Goal: Information Seeking & Learning: Find specific fact

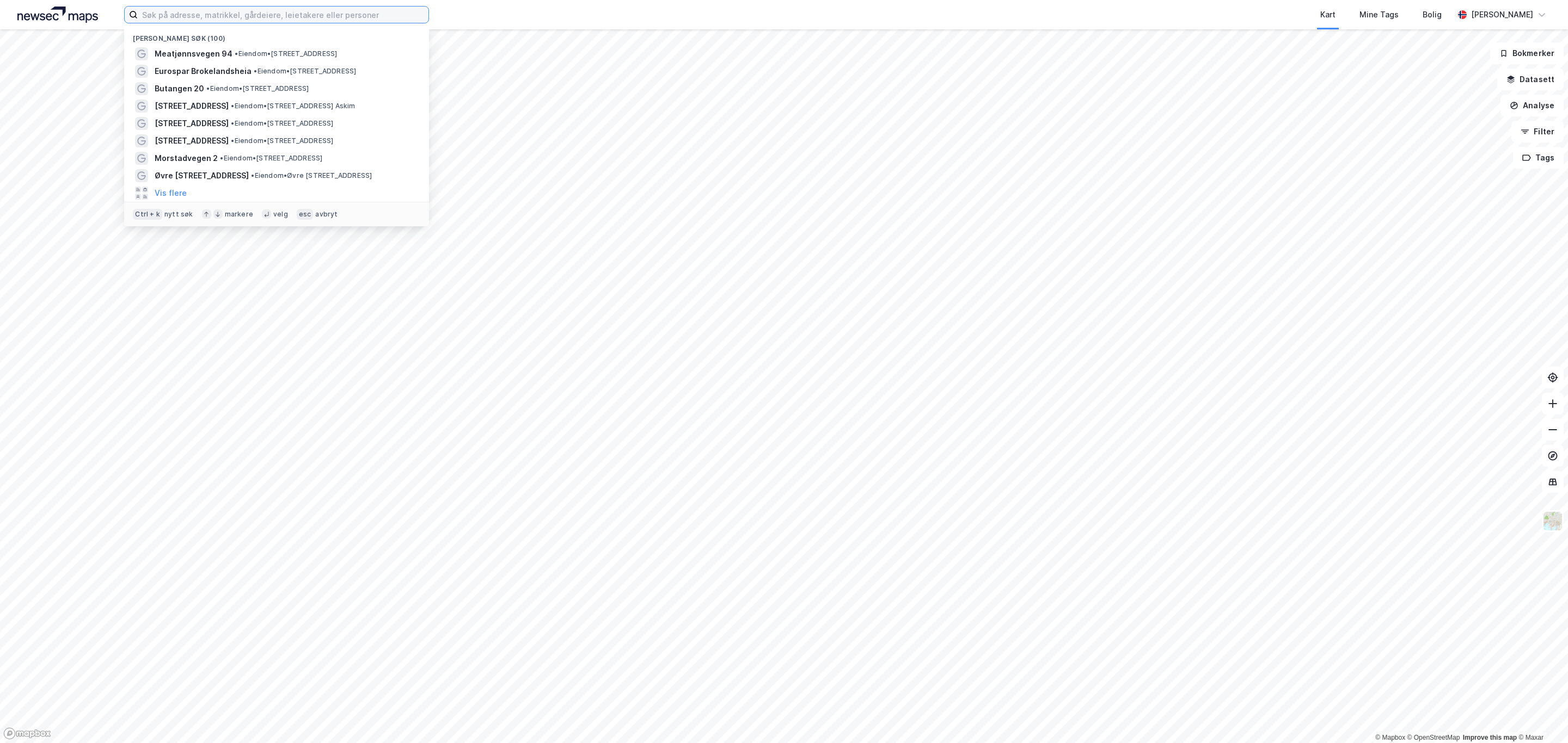
click at [234, 14] on input at bounding box center [283, 14] width 291 height 16
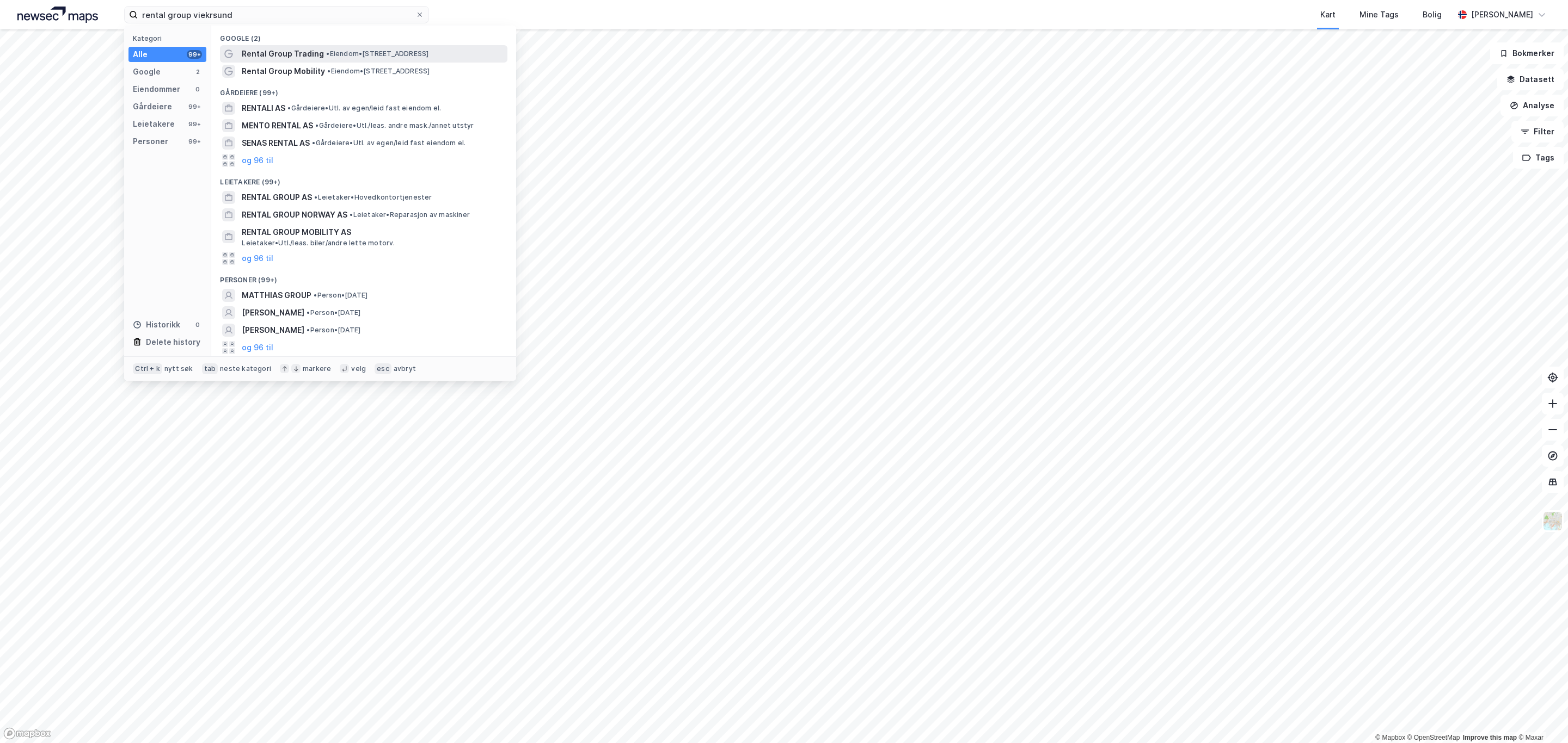
click at [386, 58] on span "• Eiendom • [STREET_ADDRESS]" at bounding box center [377, 54] width 102 height 9
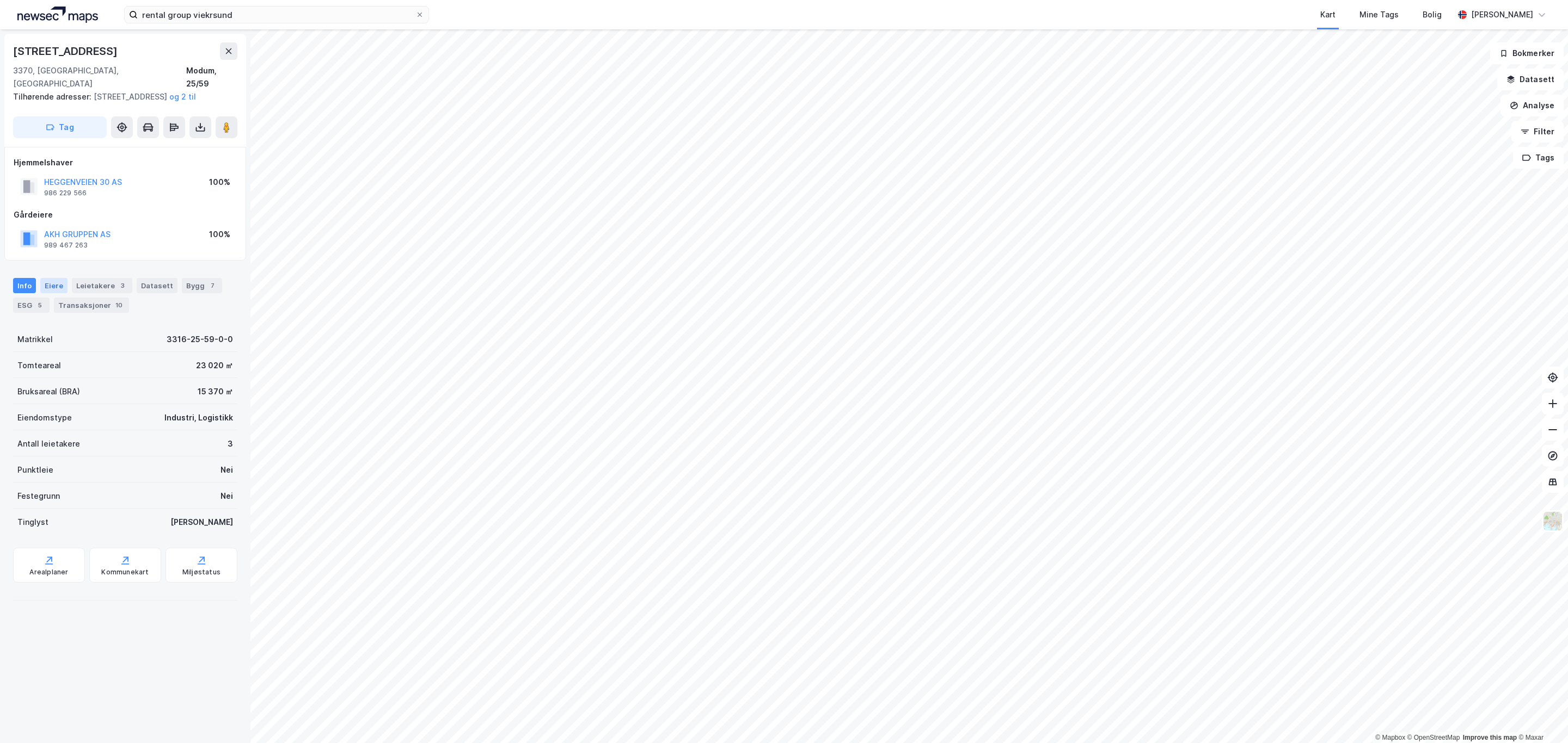
click at [53, 290] on div "Eiere" at bounding box center [54, 286] width 27 height 15
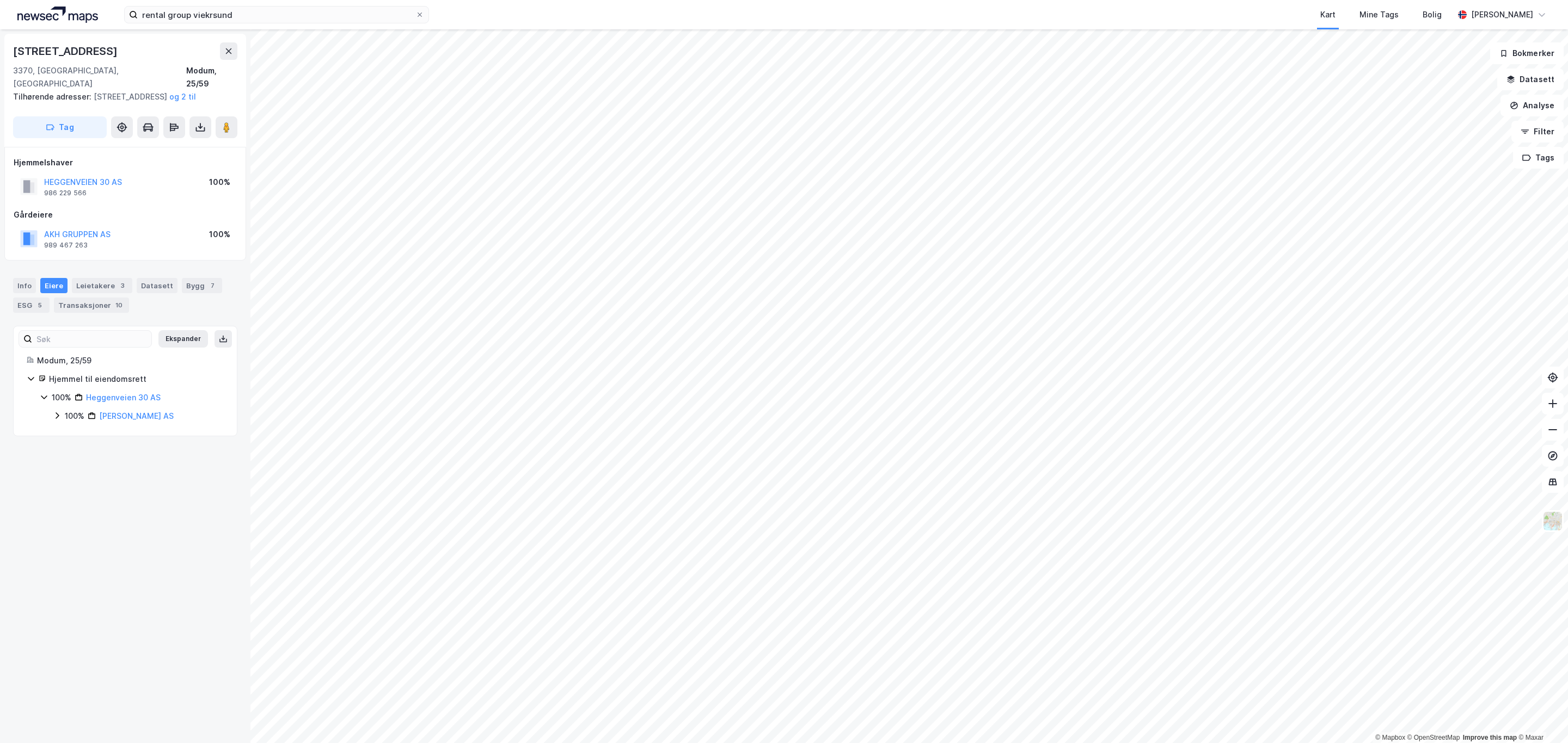
click at [44, 400] on icon at bounding box center [44, 397] width 9 height 9
click at [44, 400] on icon at bounding box center [44, 398] width 3 height 6
click at [55, 418] on icon at bounding box center [57, 416] width 9 height 9
click at [224, 743] on html "rental group viekrsund Kart Mine Tags Bolig [PERSON_NAME] © Mapbox © OpenStreet…" at bounding box center [784, 372] width 1568 height 743
click at [69, 436] on icon at bounding box center [70, 435] width 9 height 9
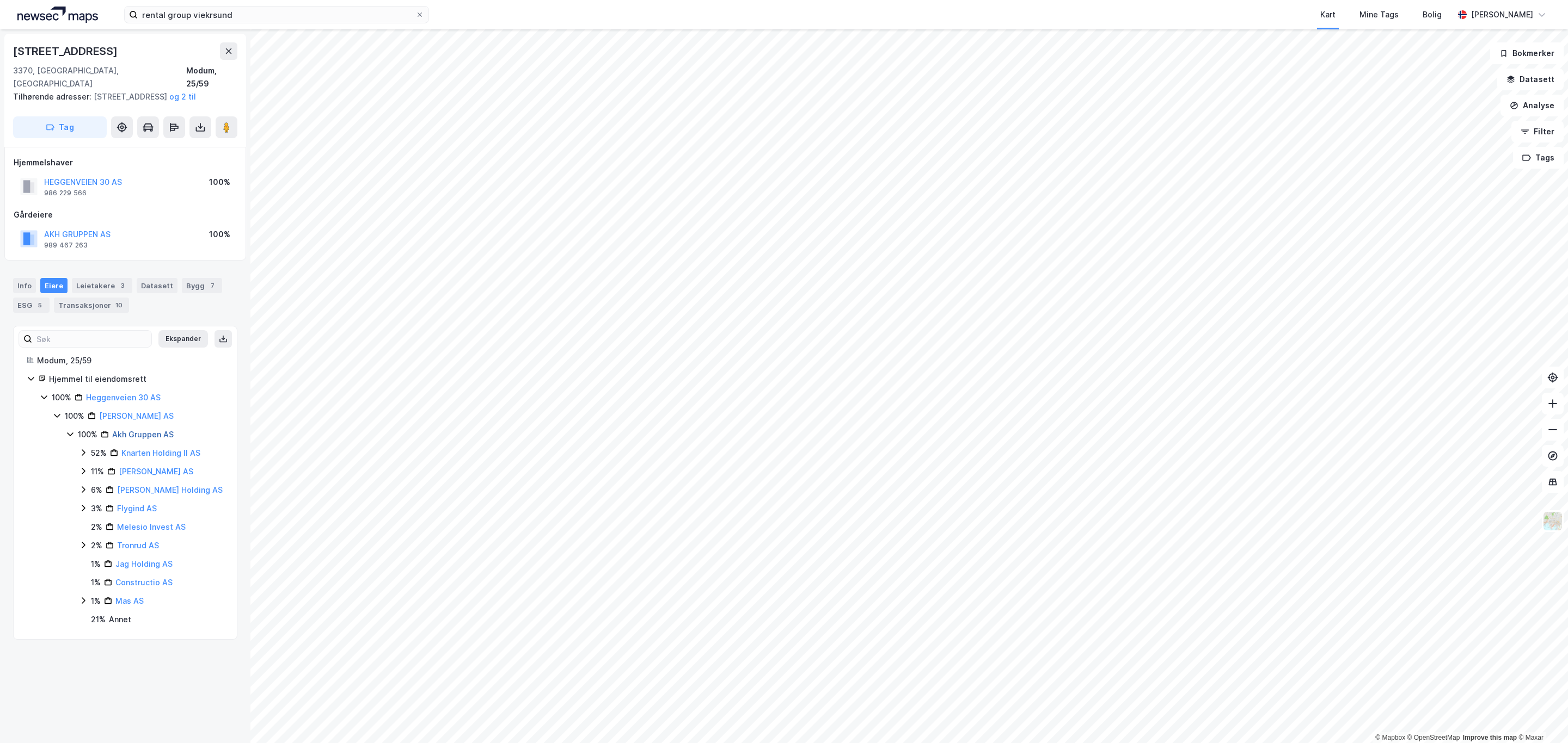
click at [142, 437] on link "Akh Gruppen AS" at bounding box center [142, 435] width 61 height 9
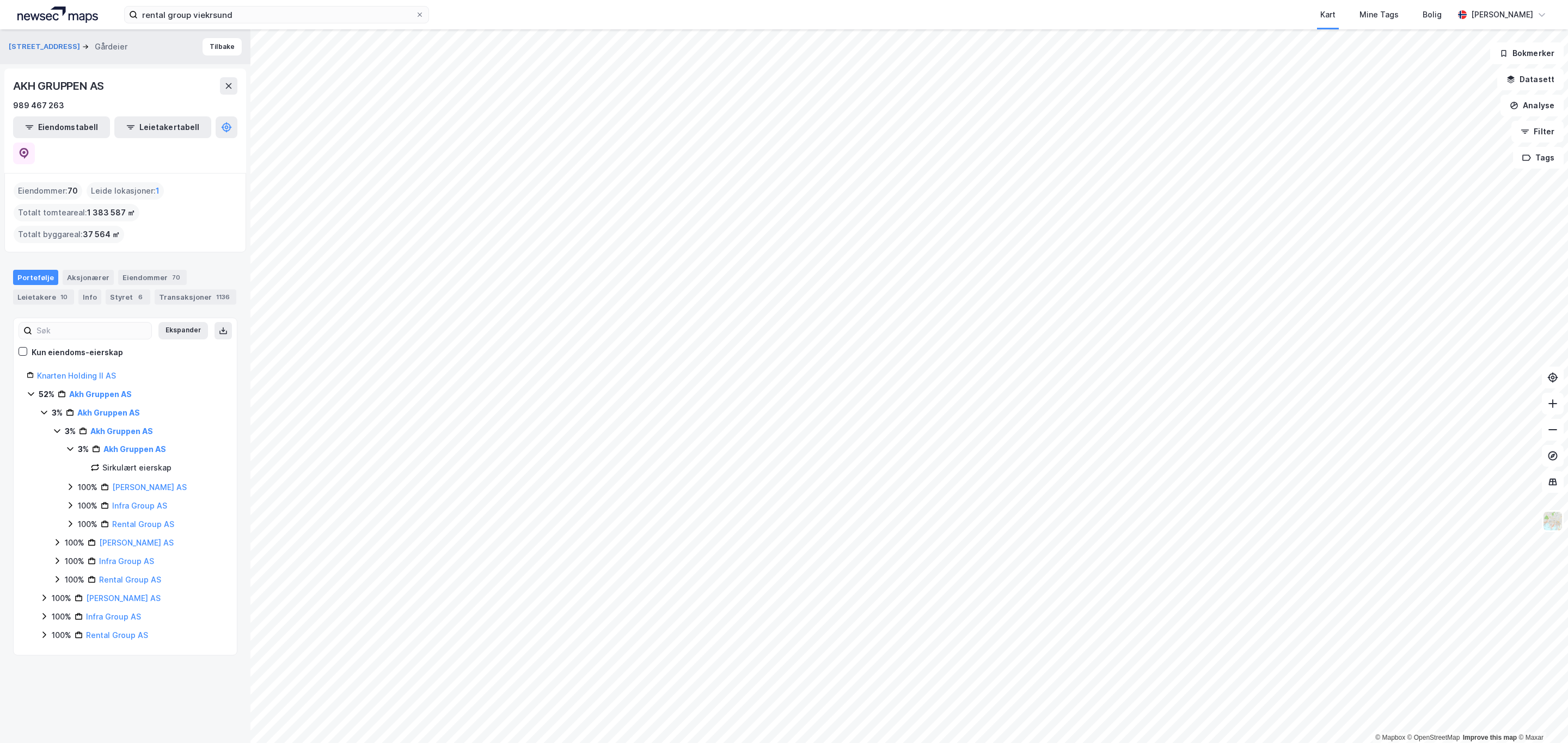
click at [455, 743] on html "rental group viekrsund Kart Mine Tags Bolig [PERSON_NAME] © Mapbox © OpenStreet…" at bounding box center [784, 372] width 1568 height 743
click at [361, 743] on html "rental group viekrsund Kart Mine Tags Bolig [PERSON_NAME] © Mapbox © OpenStreet…" at bounding box center [784, 372] width 1568 height 743
click at [59, 182] on div "Eiendommer : 70" at bounding box center [48, 191] width 68 height 17
click at [136, 270] on div "Eiendommer 70" at bounding box center [152, 277] width 68 height 15
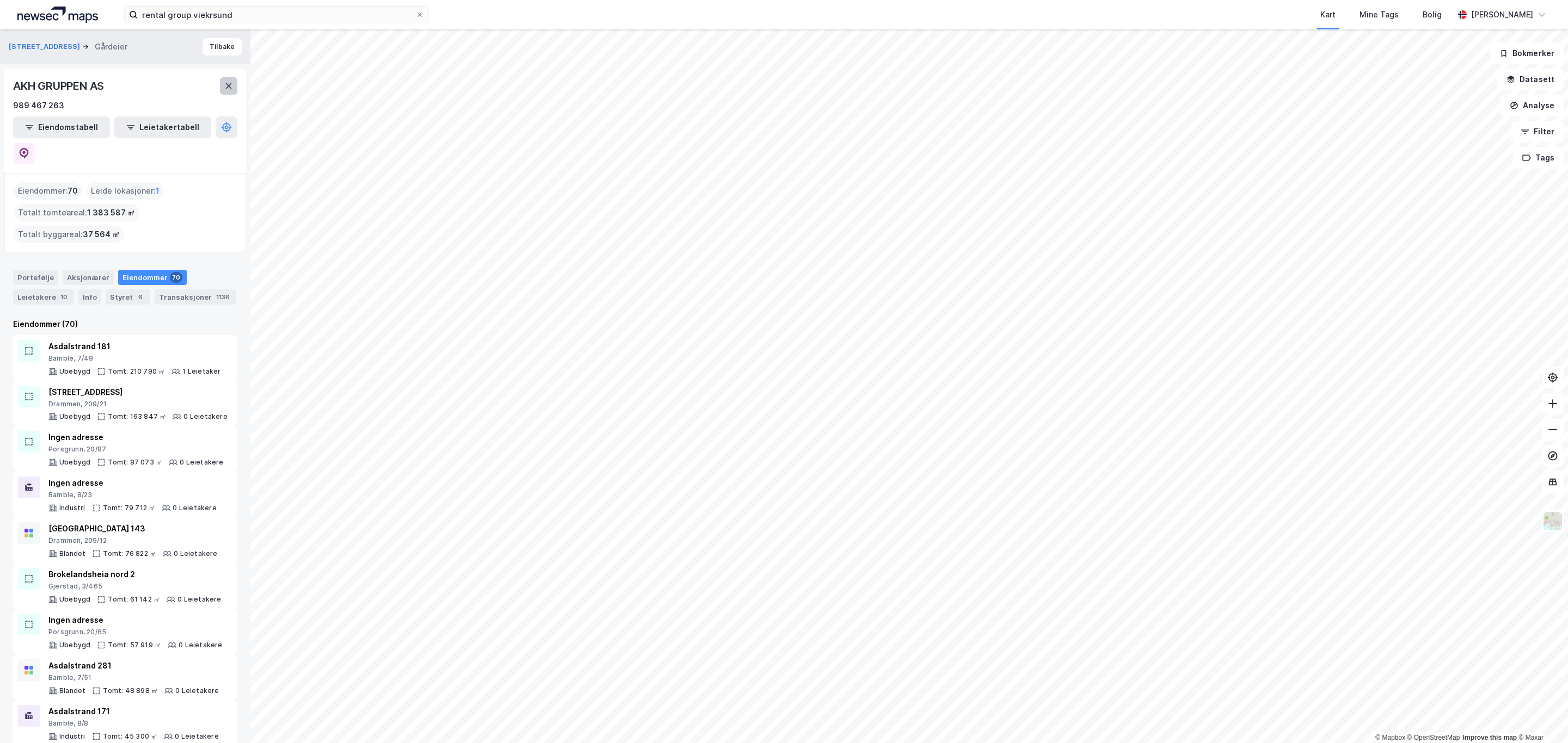
click at [229, 92] on button at bounding box center [228, 86] width 17 height 17
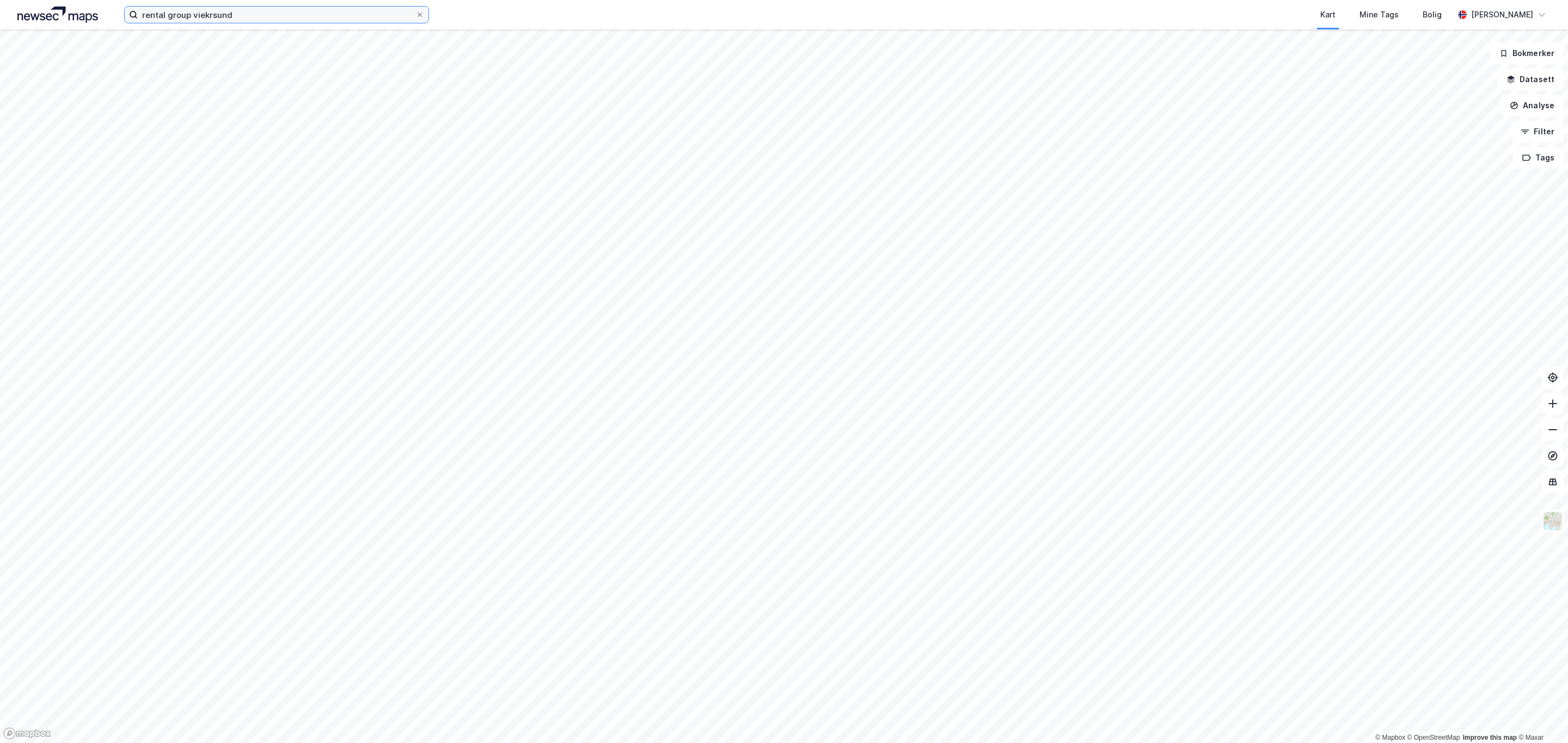
click at [198, 22] on input "rental group viekrsund" at bounding box center [276, 14] width 278 height 16
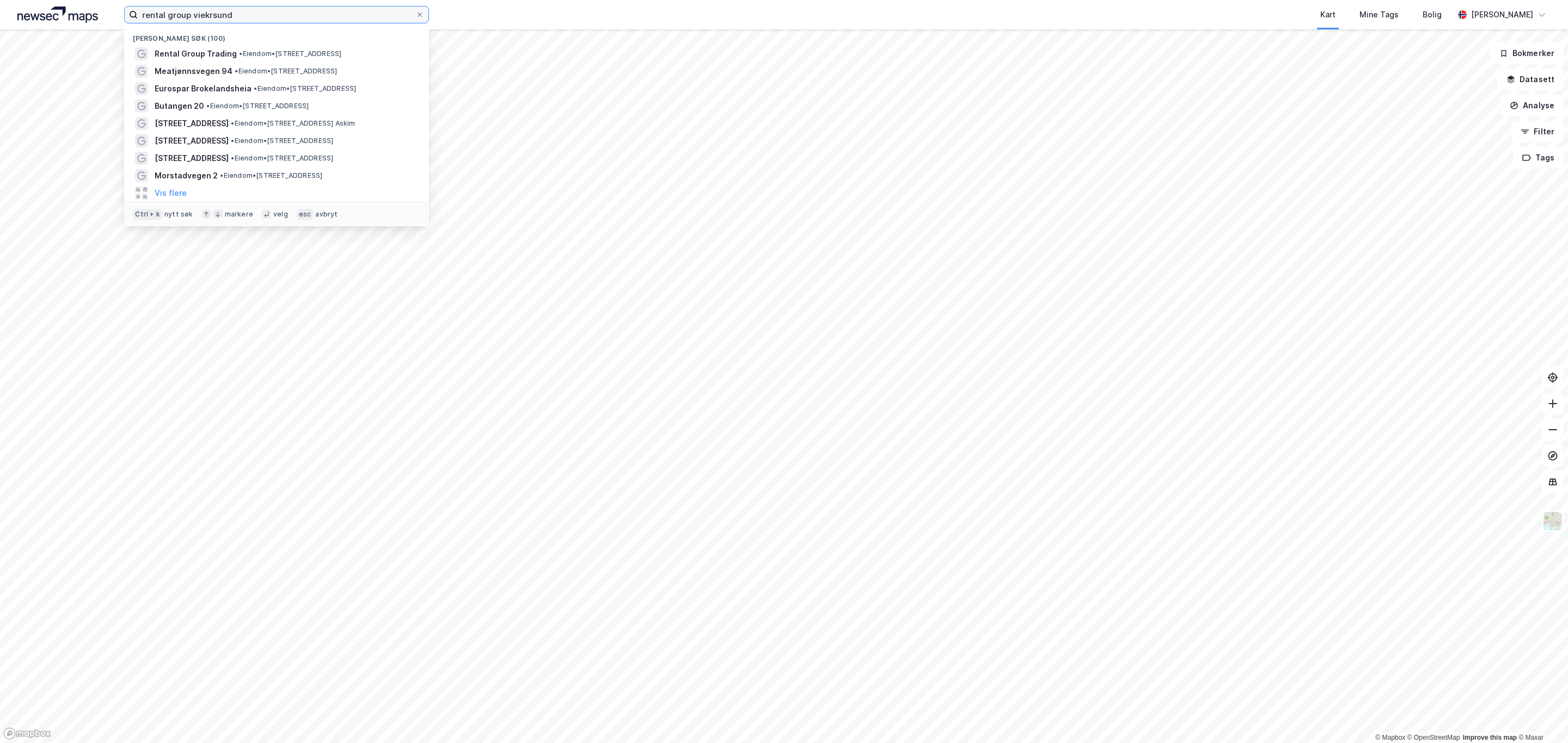
drag, startPoint x: 276, startPoint y: 13, endPoint x: 59, endPoint y: 25, distance: 217.3
click at [62, 12] on div "rental group viekrsund Nylige søk (100) Rental Group Trading • Eiendom • [STREE…" at bounding box center [784, 15] width 1568 height 30
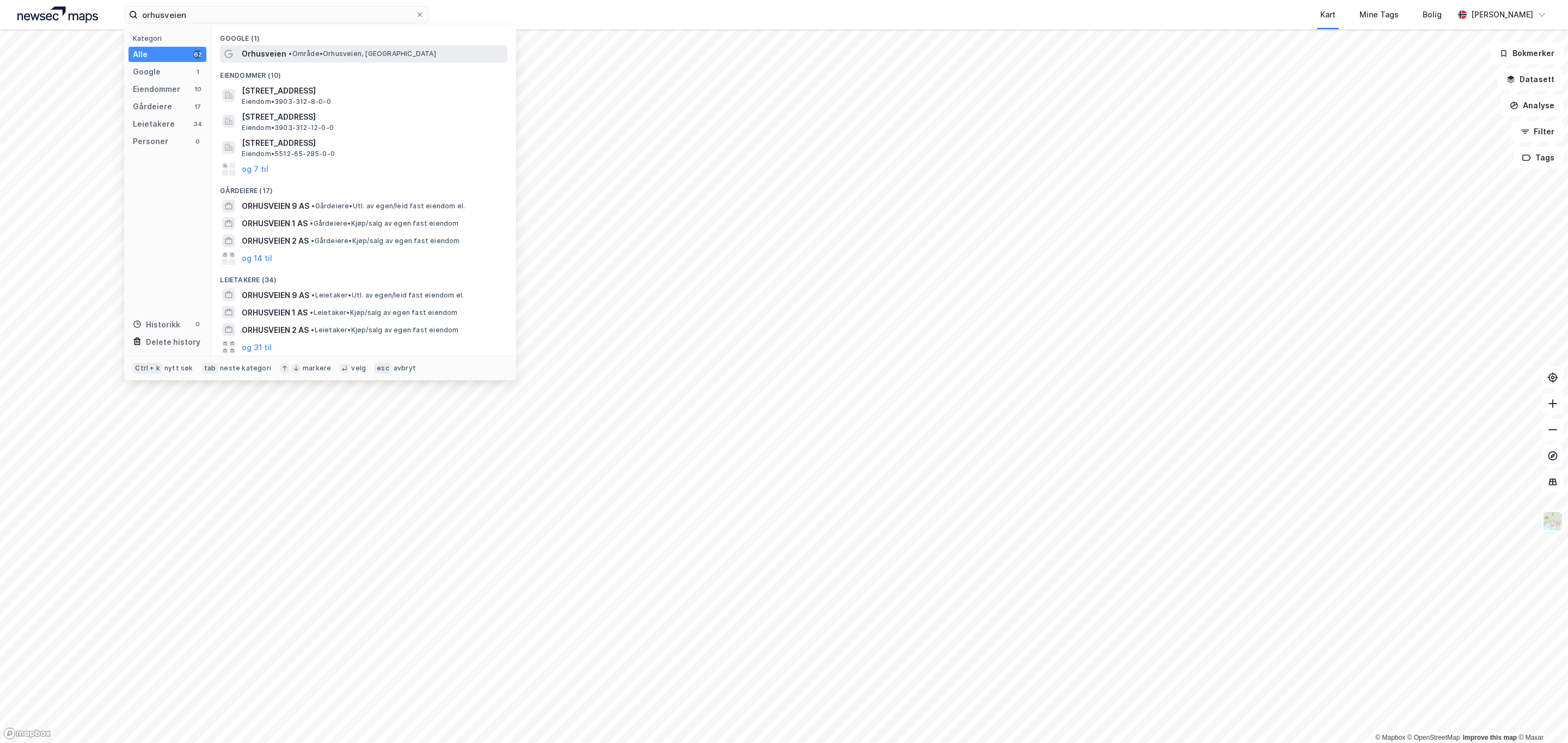
click at [343, 55] on span "• Område • Orhusveien, [GEOGRAPHIC_DATA]" at bounding box center [362, 54] width 147 height 9
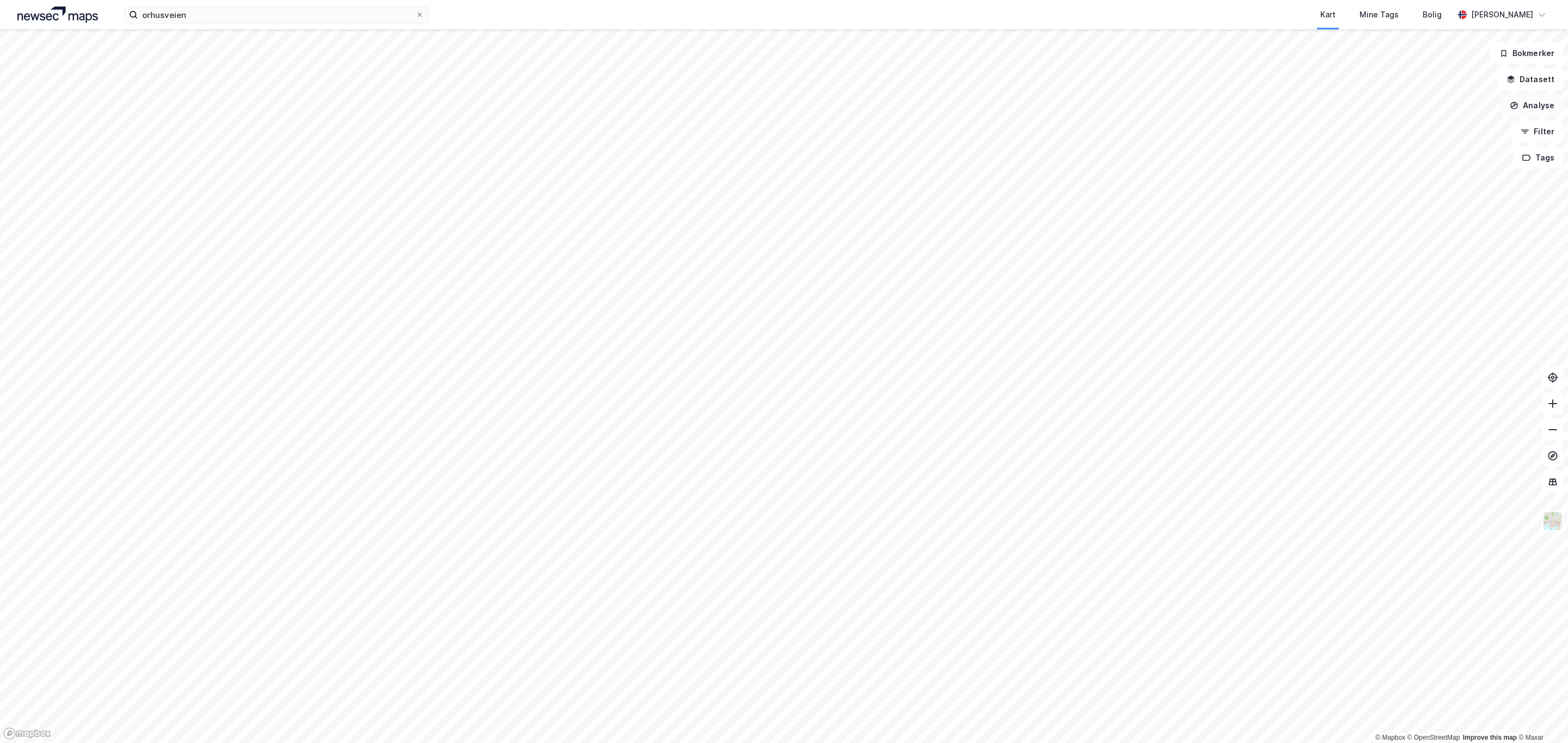
click at [1544, 97] on button "Analyse" at bounding box center [1532, 106] width 63 height 22
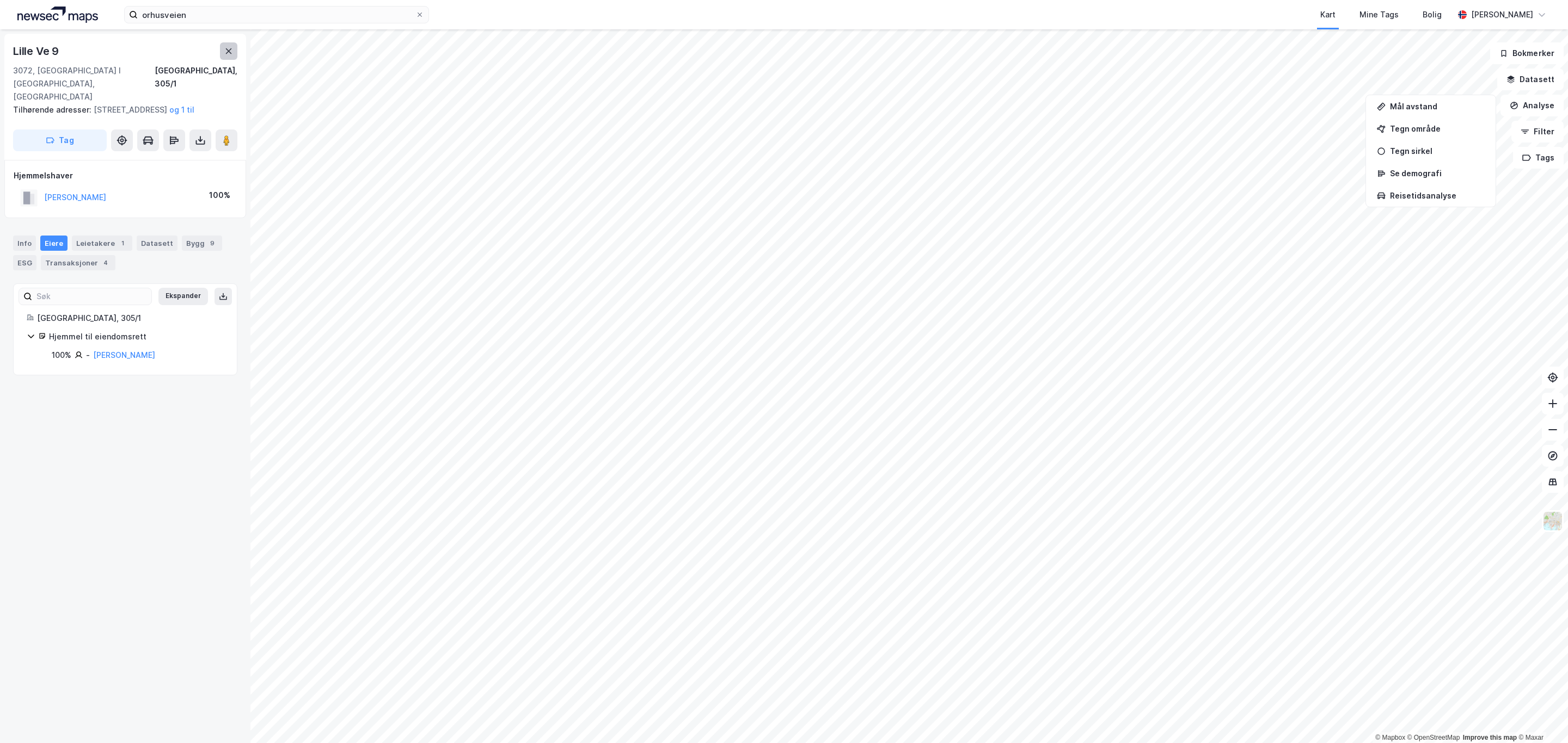
click at [229, 51] on icon at bounding box center [229, 51] width 6 height 5
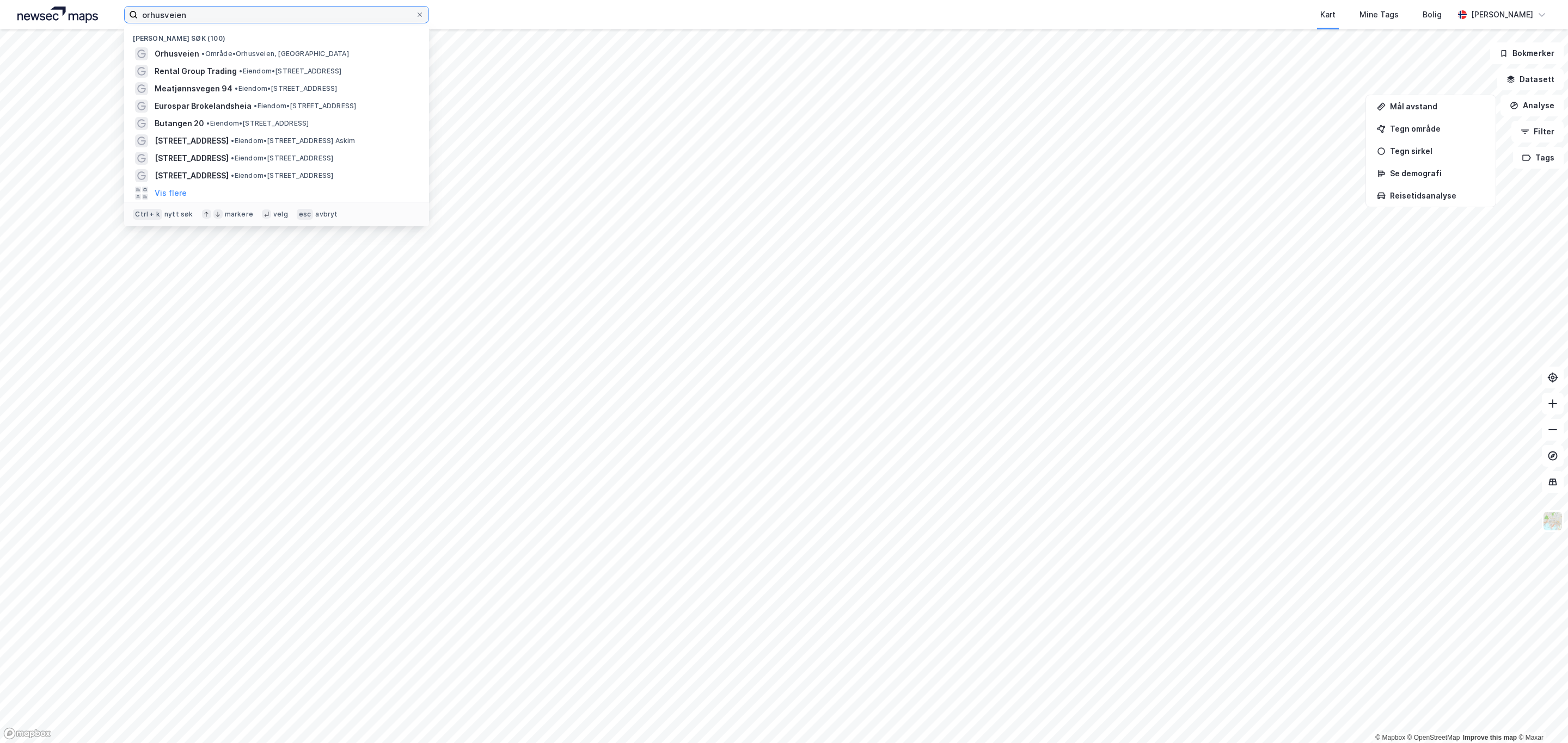
click at [209, 20] on input "orhusveien" at bounding box center [276, 14] width 278 height 16
click at [265, 51] on span "• Område • Orhusveien, [GEOGRAPHIC_DATA]" at bounding box center [275, 54] width 147 height 9
click at [213, 16] on input "orhusveien" at bounding box center [276, 14] width 278 height 16
click at [226, 52] on span "• Område • Orhusveien, [GEOGRAPHIC_DATA]" at bounding box center [275, 54] width 147 height 9
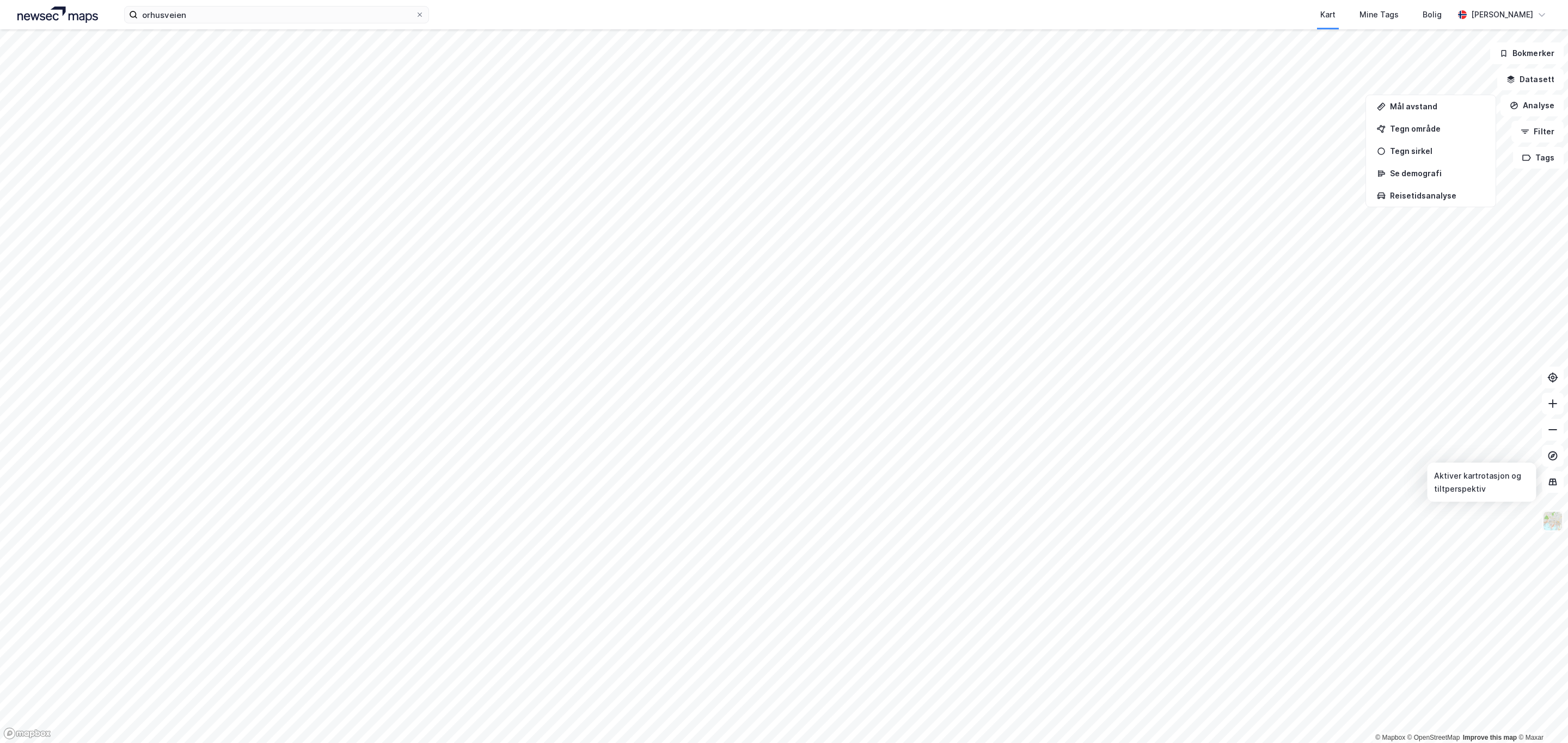
click at [1560, 522] on img at bounding box center [1553, 522] width 21 height 21
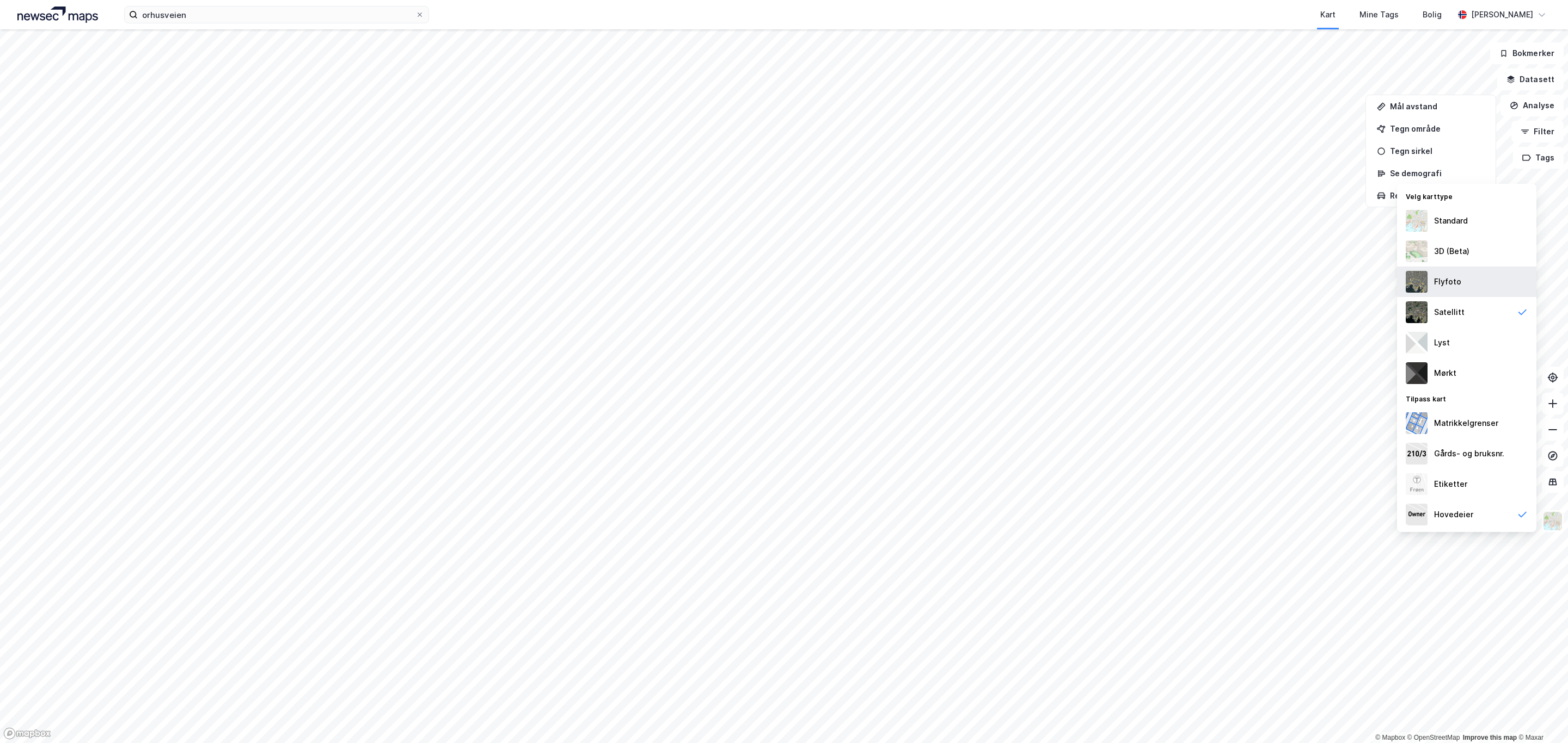
click at [1472, 279] on div "Flyfoto" at bounding box center [1467, 281] width 139 height 30
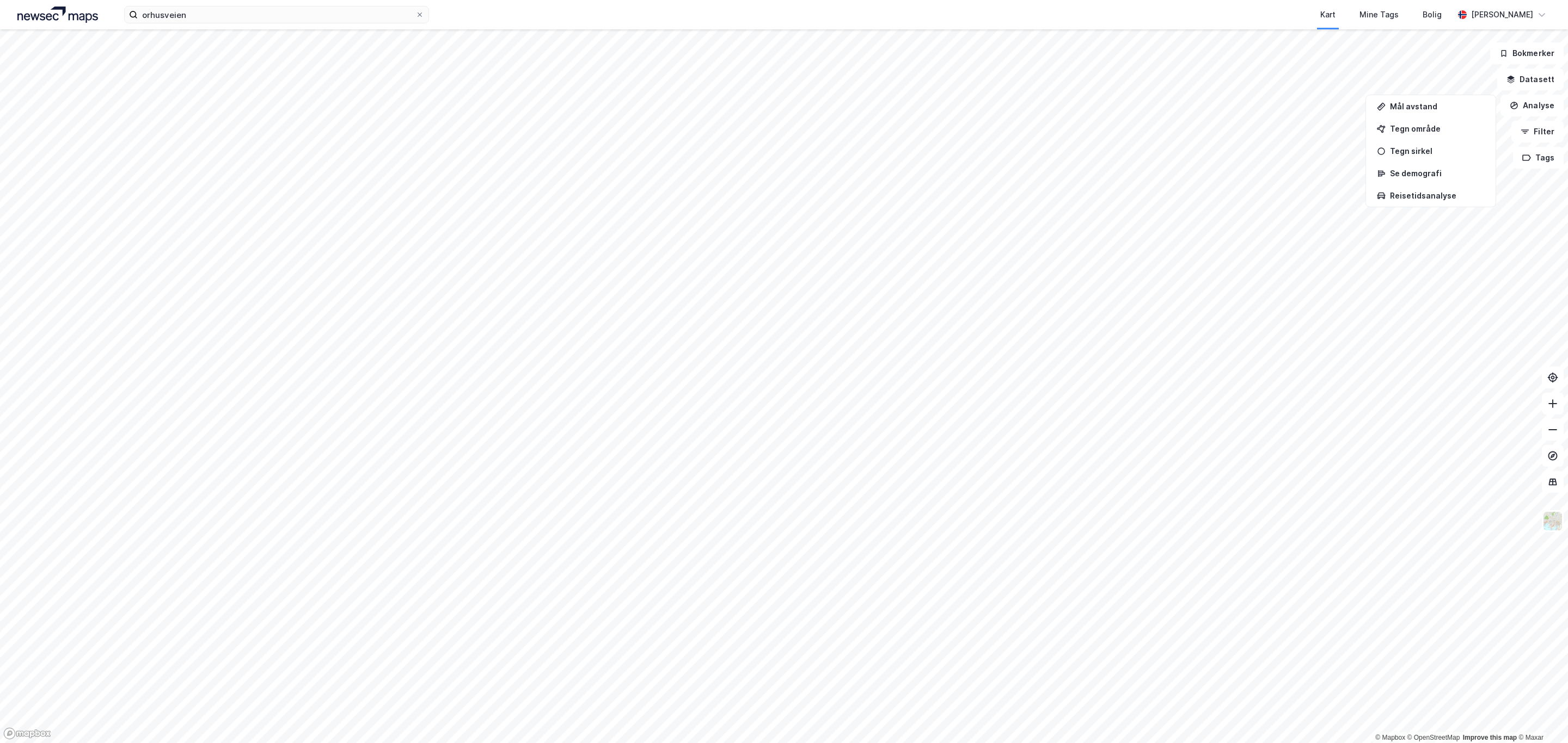
click at [1129, 743] on html "orhusveien Kart Mine Tags Bolig [PERSON_NAME] © Mapbox © OpenStreetMap Improve …" at bounding box center [784, 372] width 1568 height 743
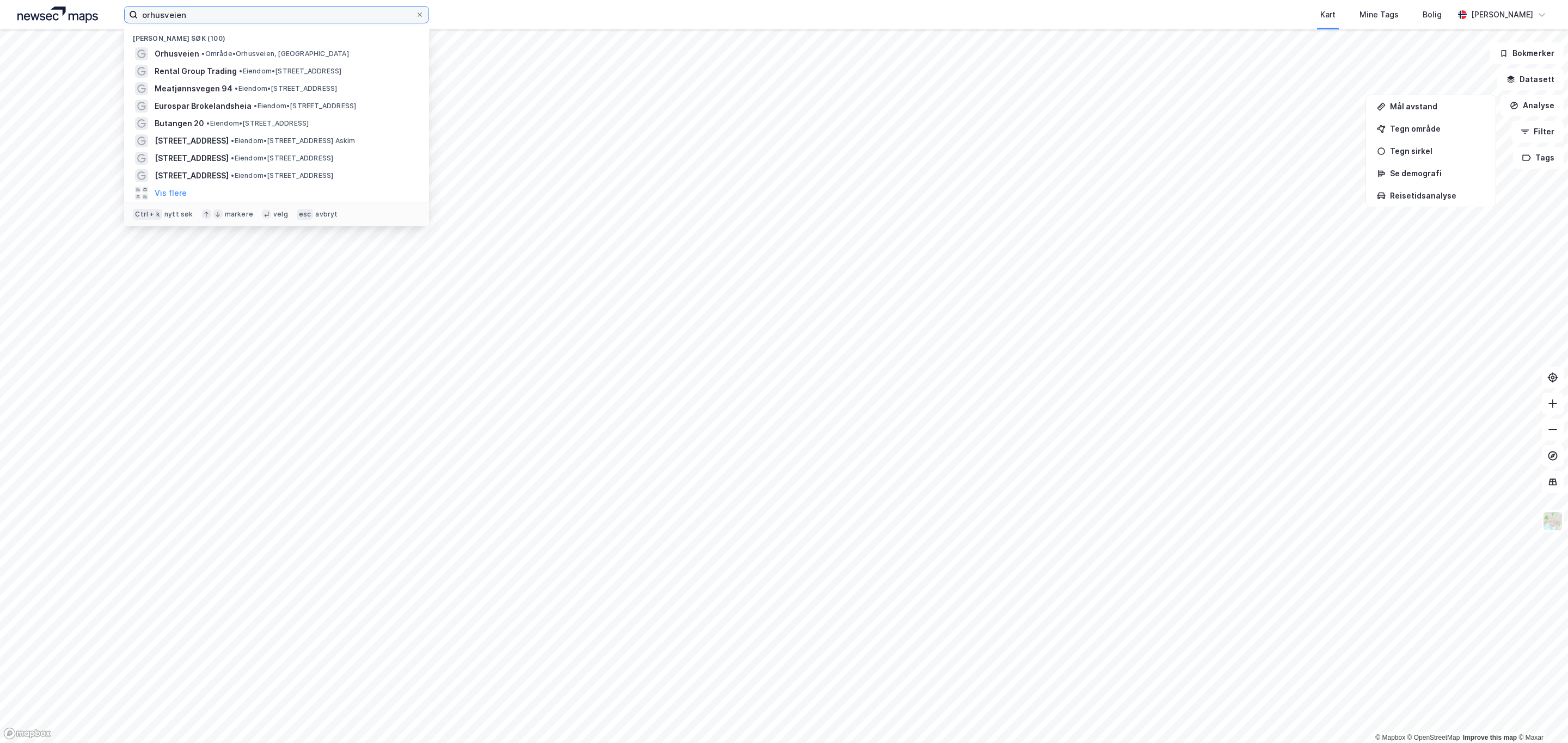
drag, startPoint x: 202, startPoint y: 17, endPoint x: -2, endPoint y: 19, distance: 204.0
click at [0, 19] on html "orhusveien Nylige søk (100) Orhusveien • Område • Orhusveien, Holmestrand Renta…" at bounding box center [784, 372] width 1568 height 743
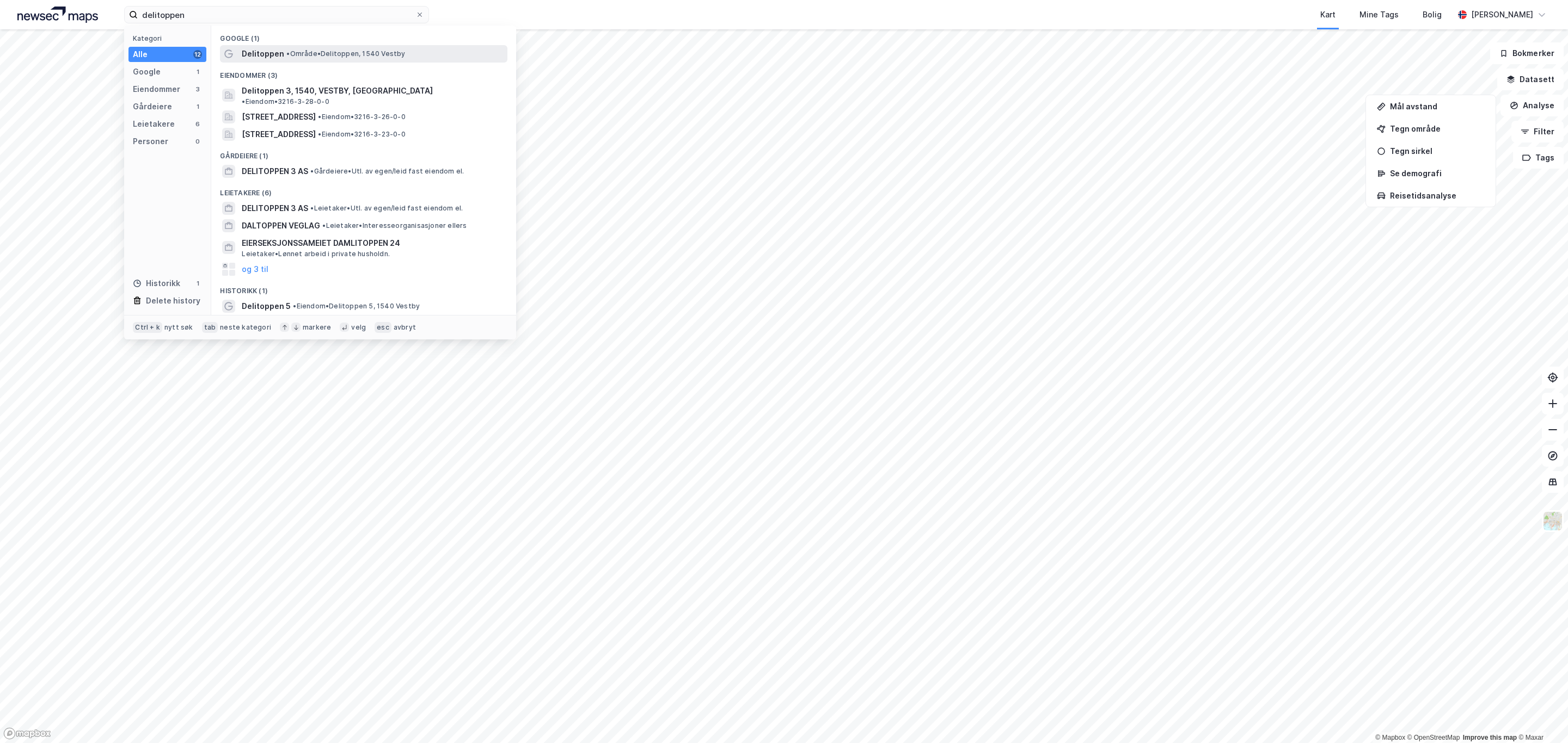
click at [301, 53] on span "• Område • Delitoppen, 1540 [GEOGRAPHIC_DATA]" at bounding box center [346, 54] width 119 height 9
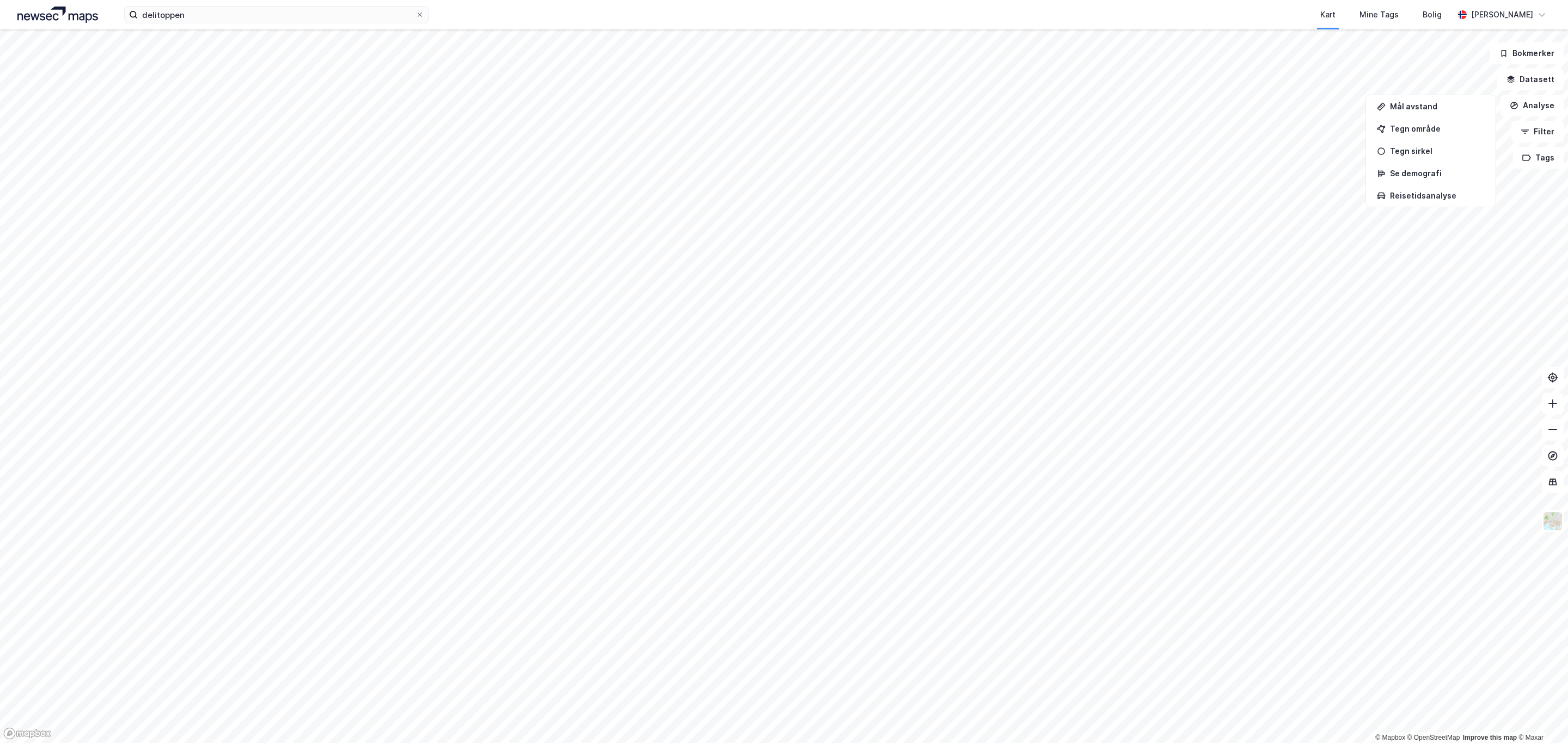
click at [525, 743] on html "delitoppen Kart Mine Tags Bolig [PERSON_NAME] © Mapbox © OpenStreetMap Improve …" at bounding box center [784, 372] width 1568 height 743
click at [251, 13] on input "delitoppen" at bounding box center [276, 14] width 278 height 16
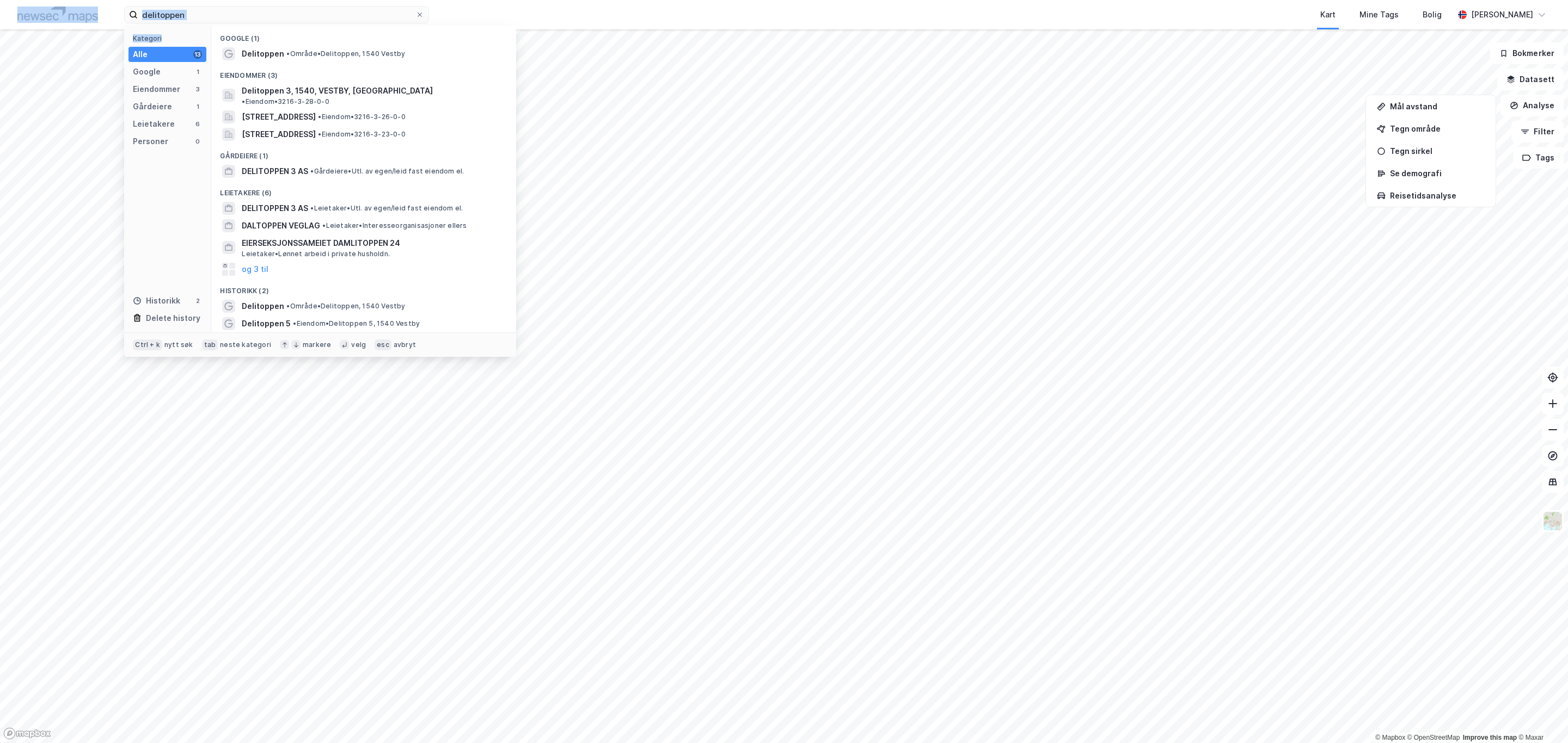
click at [0, 0] on html "delitoppen Kategori Alle 13 Google 1 Eiendommer 3 Gårdeiere 1 Leietakere 6 Pers…" at bounding box center [784, 372] width 1568 height 743
click at [232, 12] on input "delitoppen" at bounding box center [276, 14] width 278 height 16
drag, startPoint x: 224, startPoint y: 10, endPoint x: 80, endPoint y: -16, distance: 146.3
click at [80, 0] on html "delitoppen Kategori Alle 13 Google 1 Eiendommer 3 Gårdeiere 1 Leietakere 6 Pers…" at bounding box center [784, 372] width 1568 height 743
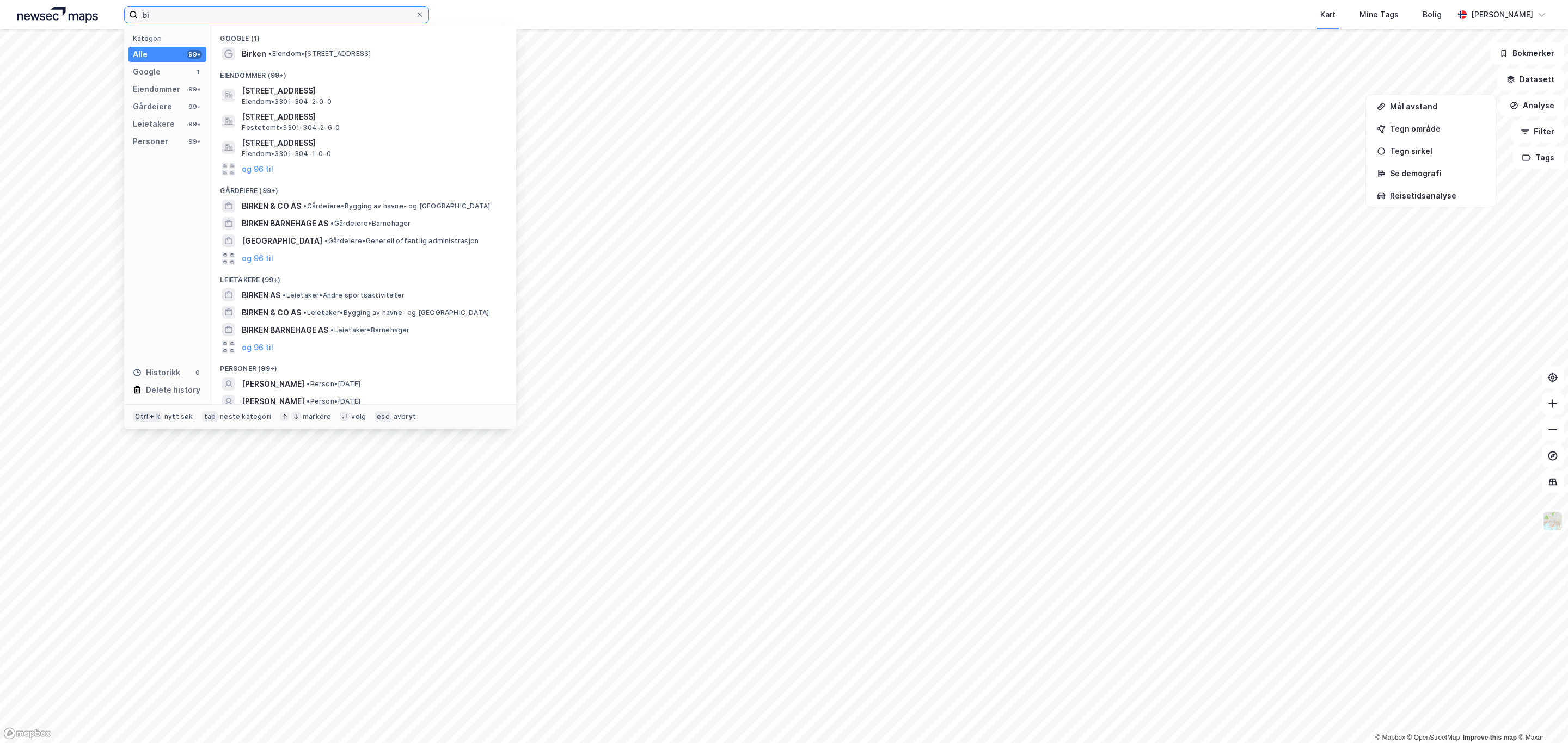
type input "b"
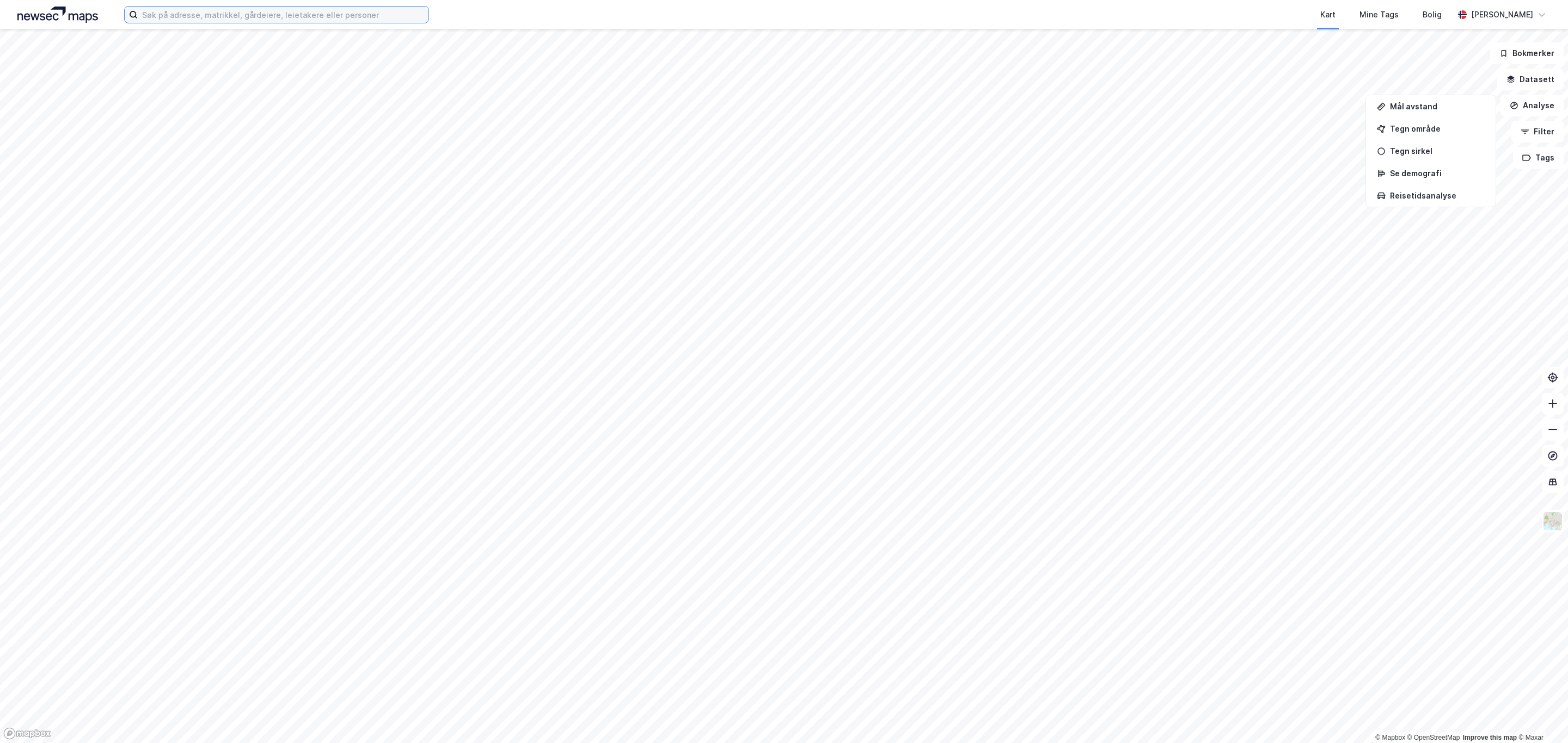
click at [188, 12] on input at bounding box center [283, 14] width 291 height 16
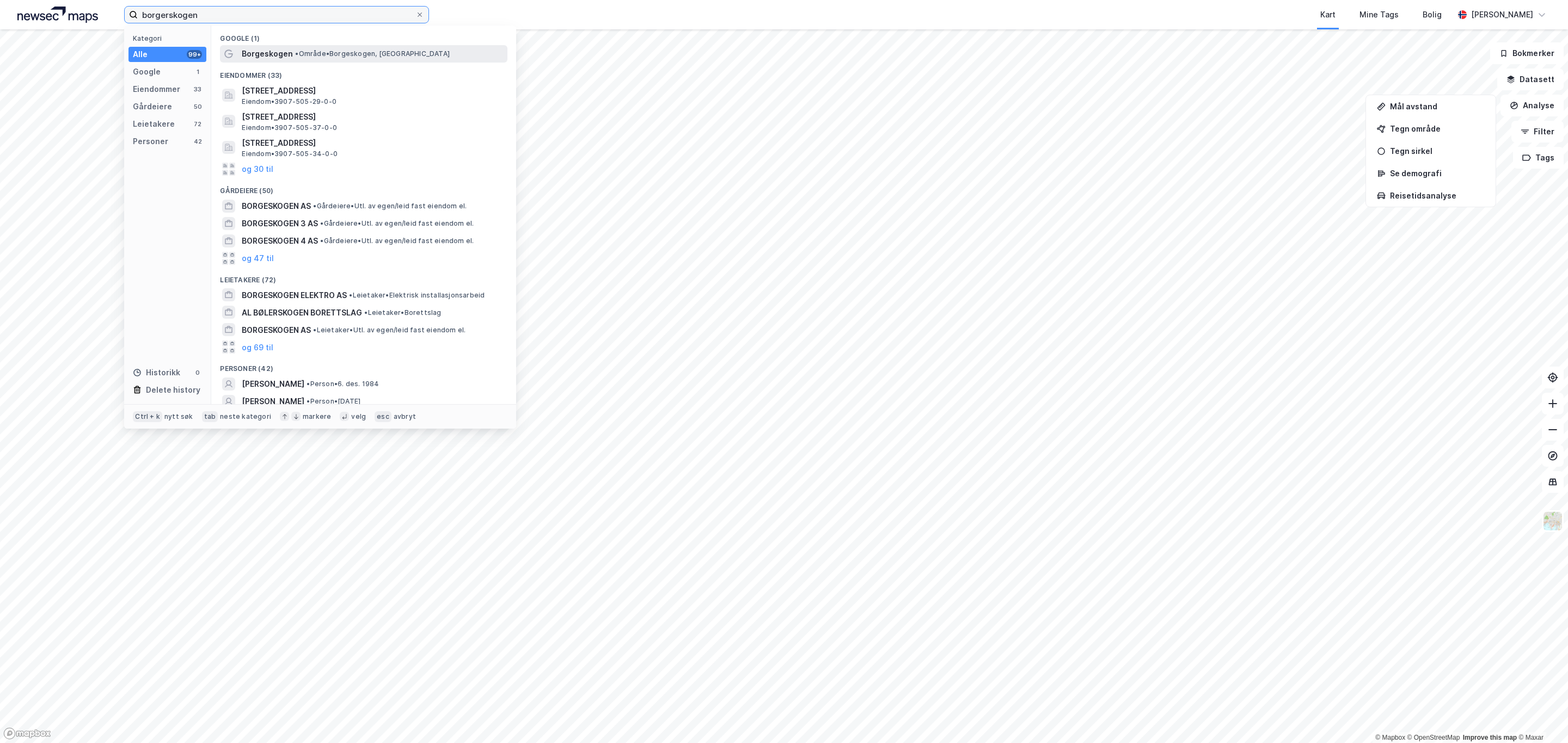
type input "borgerskogen"
click at [361, 48] on div "Borgeskogen • Område • [GEOGRAPHIC_DATA], [GEOGRAPHIC_DATA]" at bounding box center [373, 54] width 263 height 13
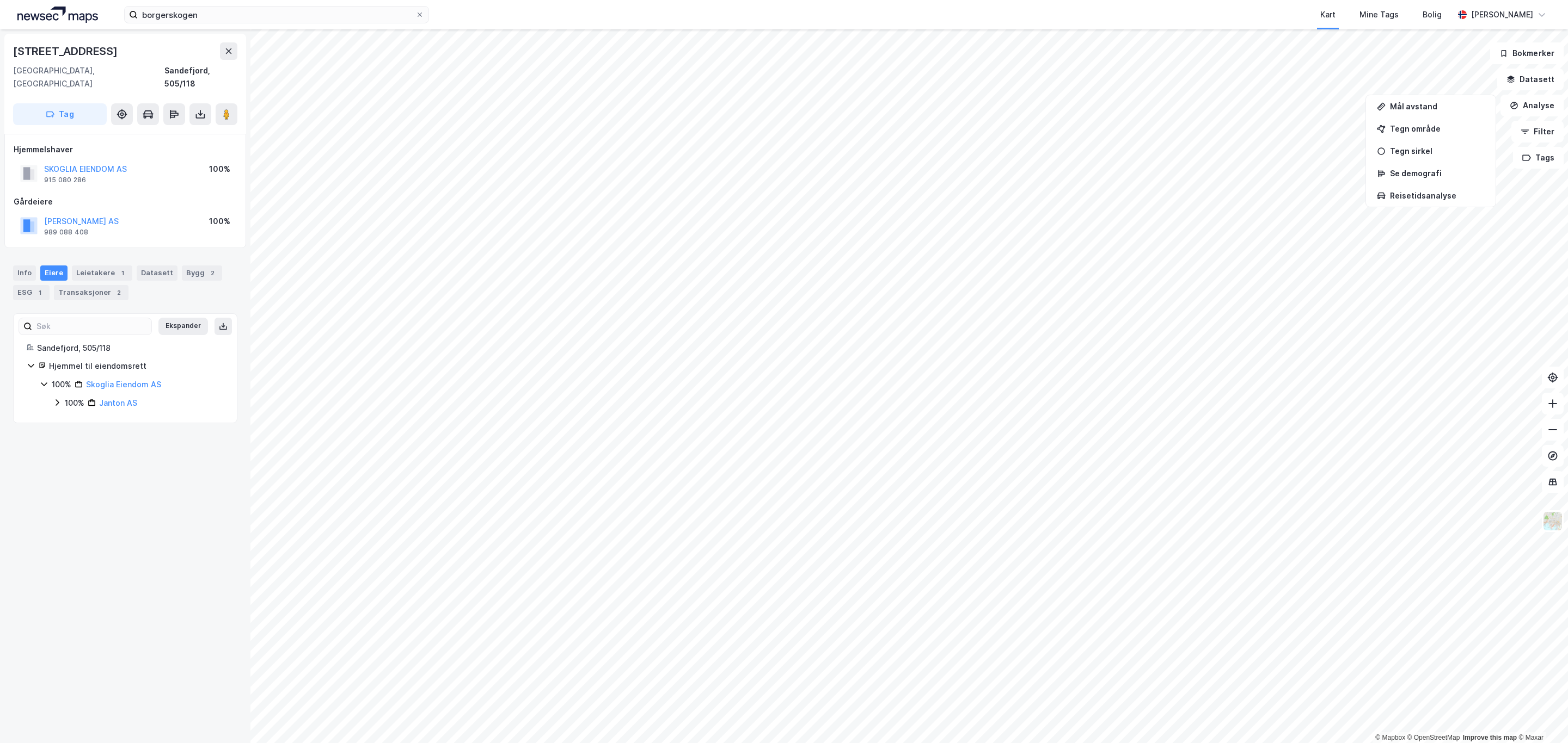
click at [1446, 0] on html "borgerskogen Kart Mine Tags Bolig [PERSON_NAME] © Mapbox © OpenStreetMap Improv…" at bounding box center [784, 372] width 1568 height 743
click at [1209, 0] on html "borgerskogen Kart Mine Tags Bolig [PERSON_NAME] © Mapbox © OpenStreetMap Improv…" at bounding box center [784, 372] width 1568 height 743
click at [853, 0] on html "borgerskogen Kart Mine Tags Bolig [PERSON_NAME] © Mapbox © OpenStreetMap Improv…" at bounding box center [784, 372] width 1568 height 743
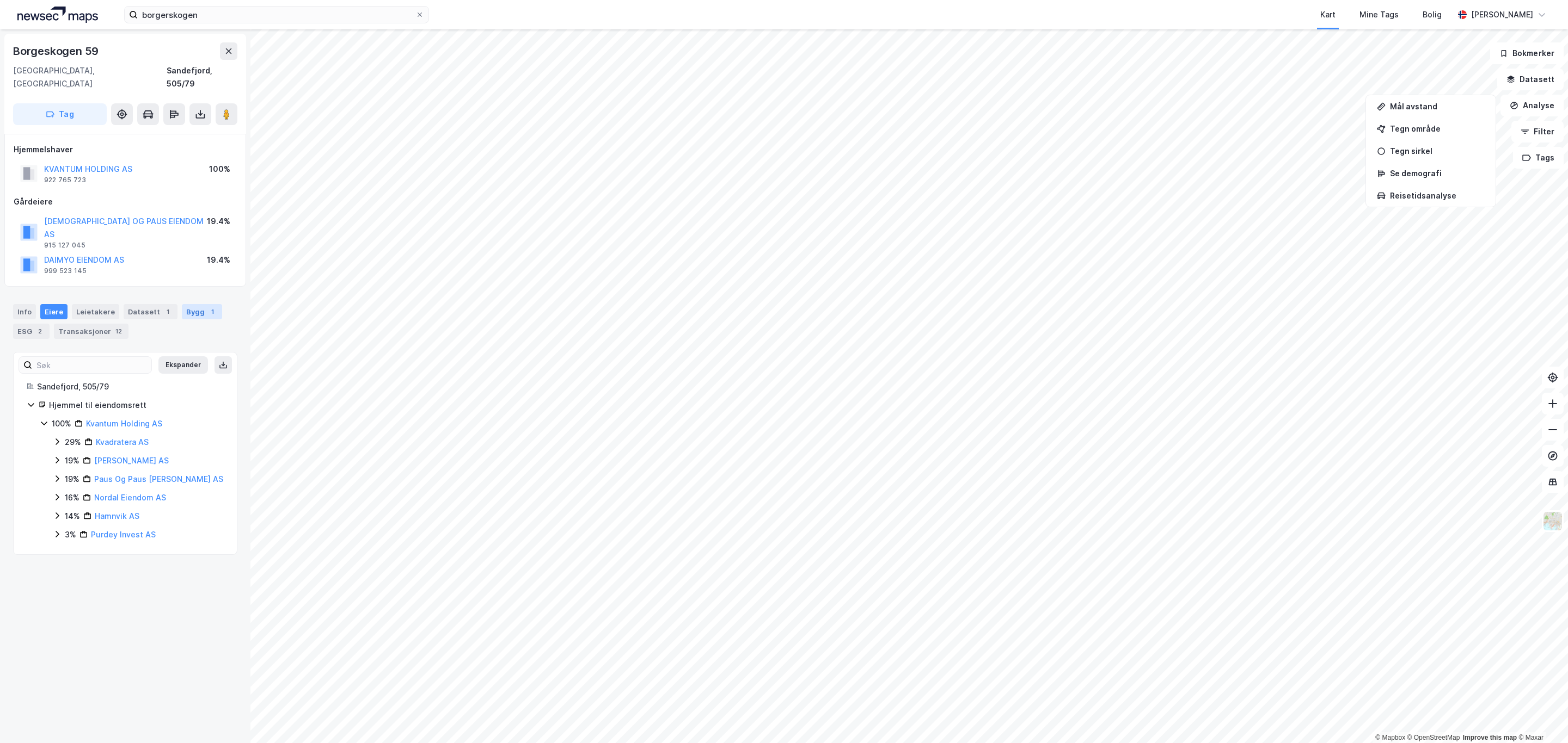
click at [182, 304] on div "Bygg 1" at bounding box center [202, 312] width 41 height 15
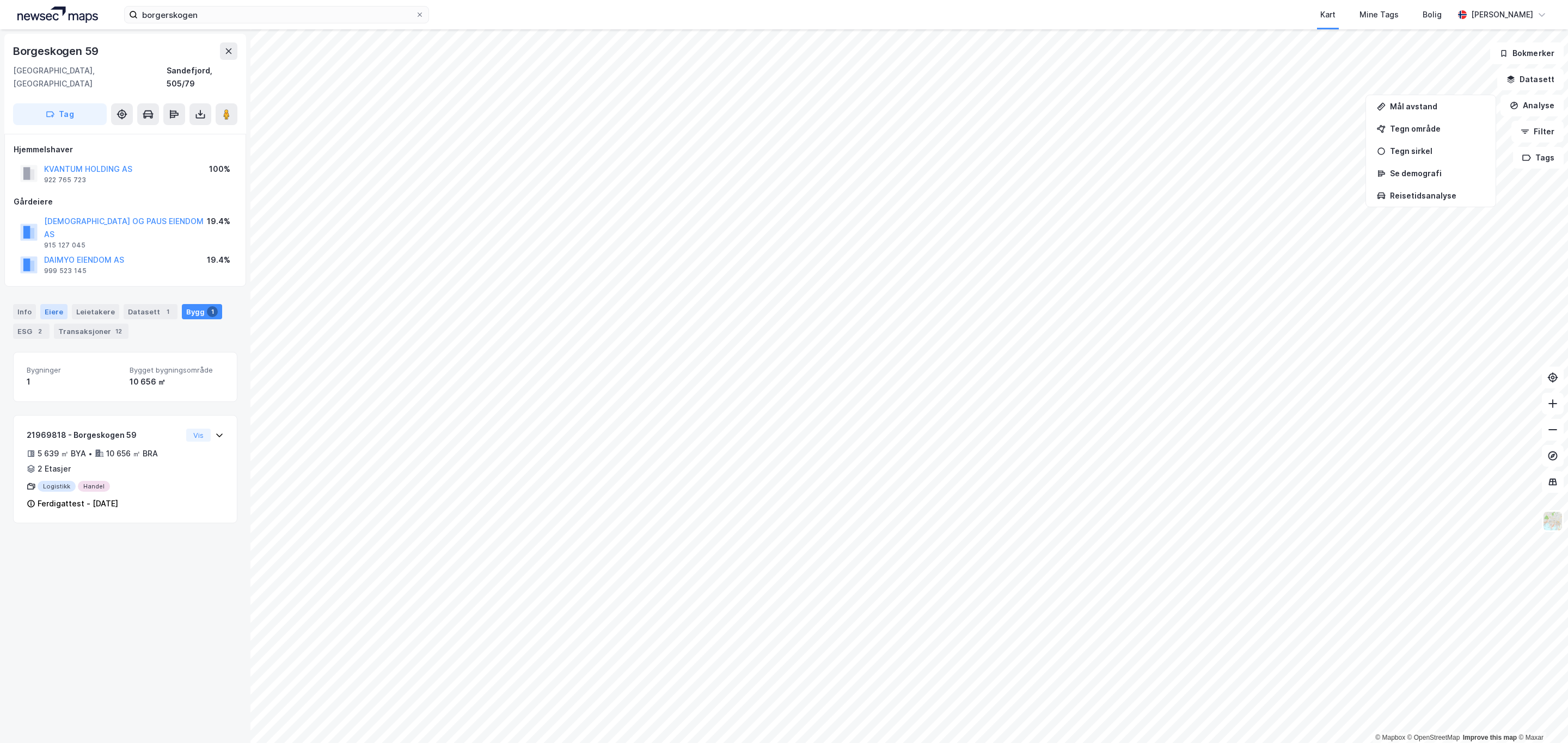
click at [52, 304] on div "Eiere" at bounding box center [54, 312] width 27 height 15
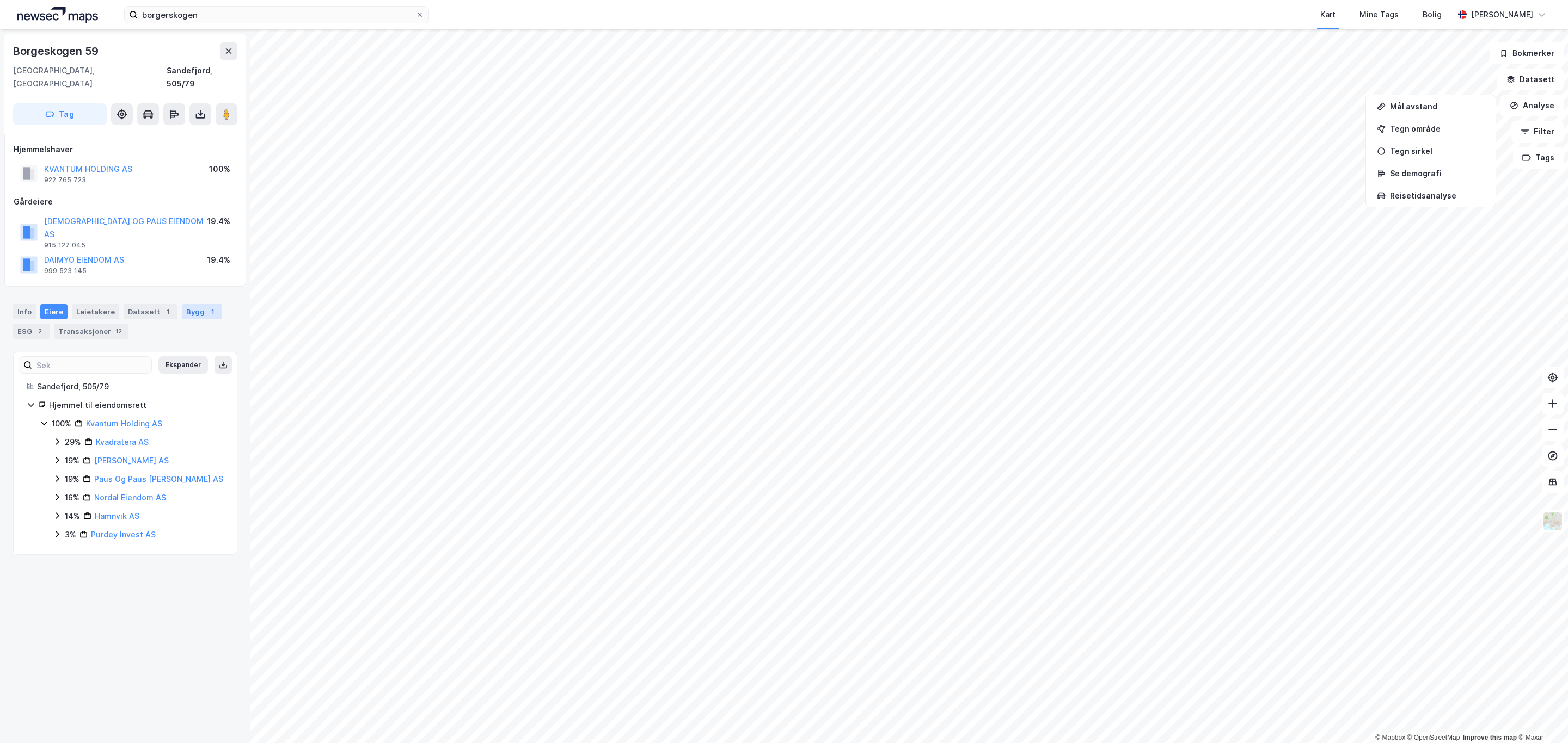
click at [190, 304] on div "Bygg 1" at bounding box center [202, 312] width 41 height 15
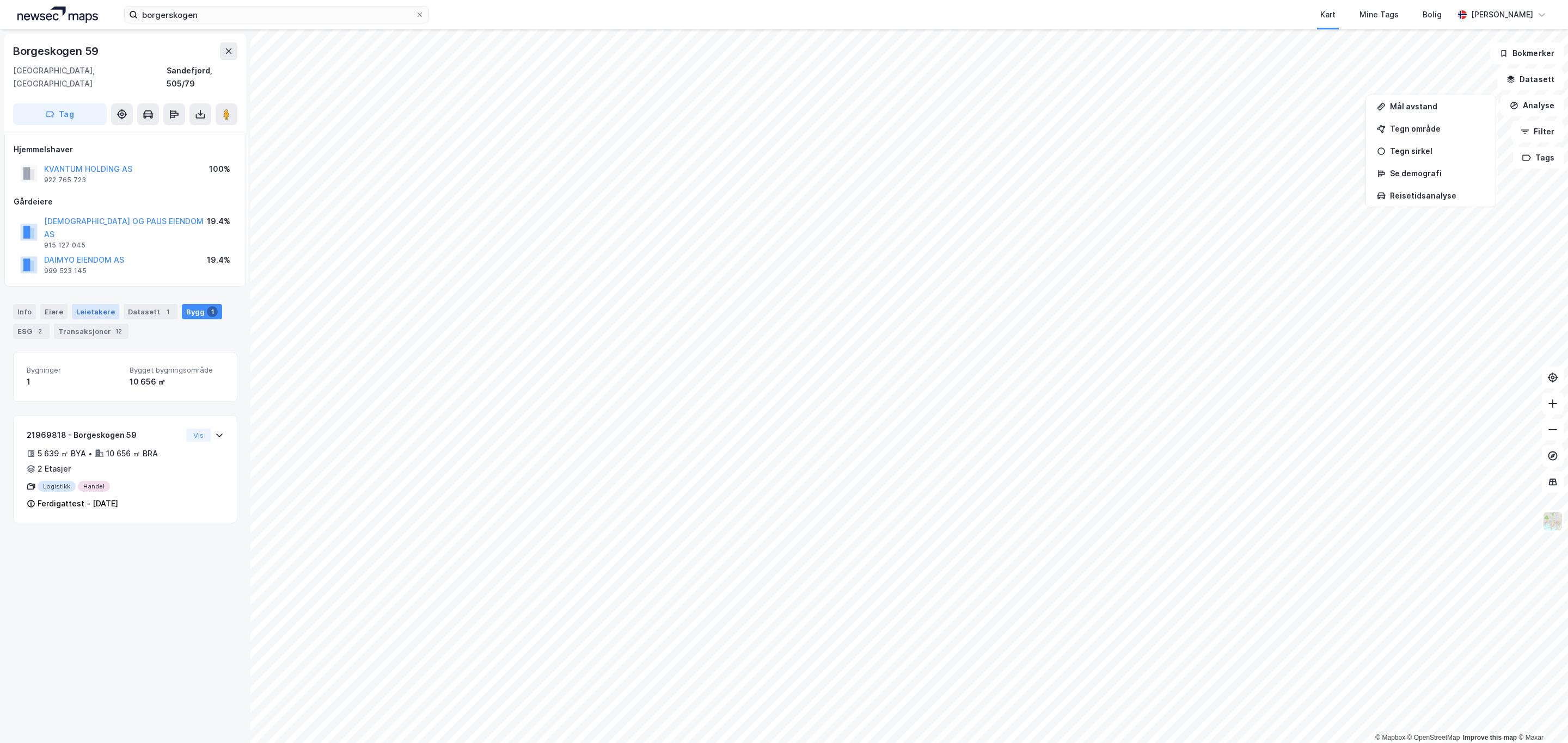
click at [81, 304] on div "Leietakere" at bounding box center [96, 312] width 48 height 15
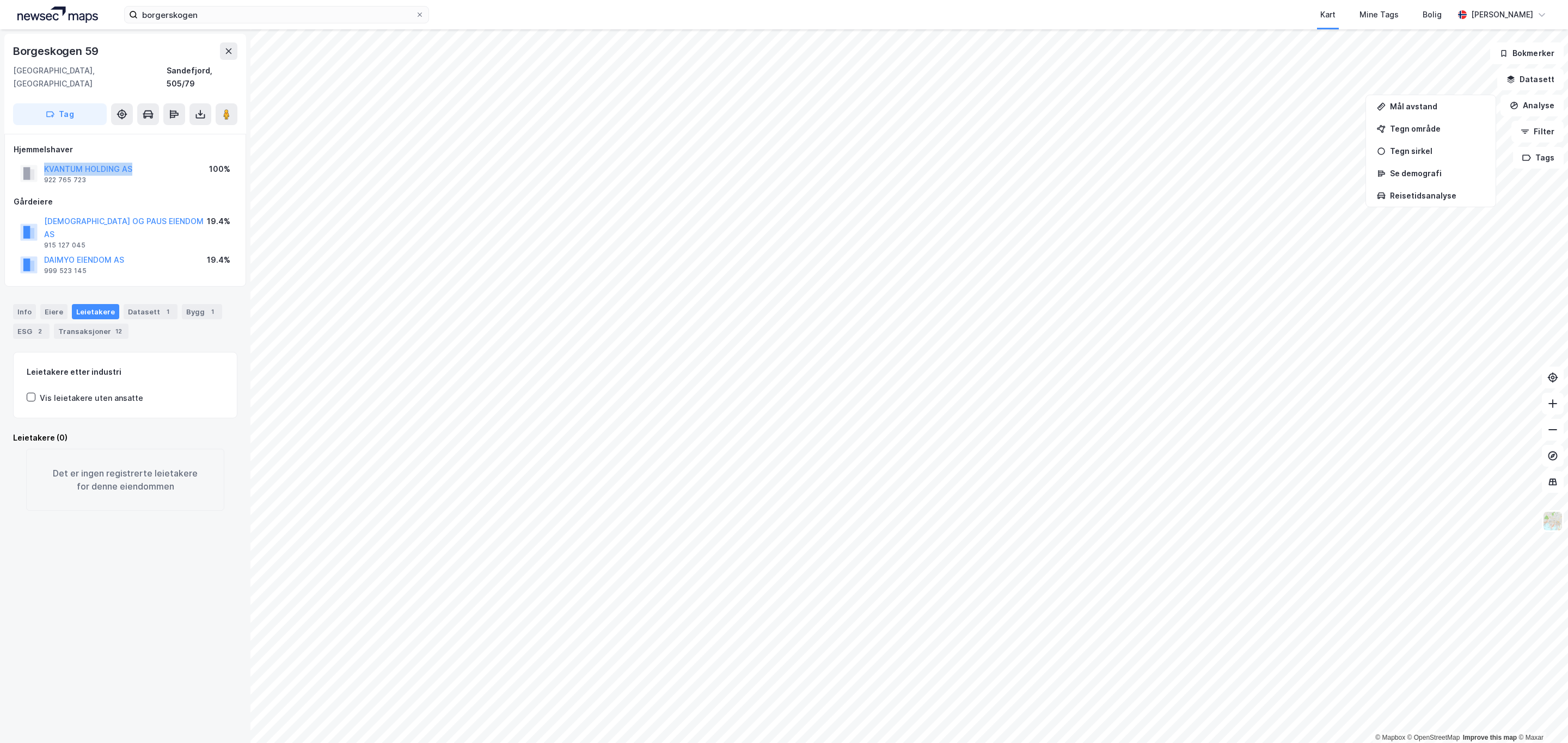
drag, startPoint x: 142, startPoint y: 153, endPoint x: 25, endPoint y: 156, distance: 117.0
click at [25, 160] on div "KVANTUM HOLDING AS 922 765 723 100%" at bounding box center [125, 173] width 223 height 26
copy button "KVANTUM HOLDING AS"
